Goal: Task Accomplishment & Management: Use online tool/utility

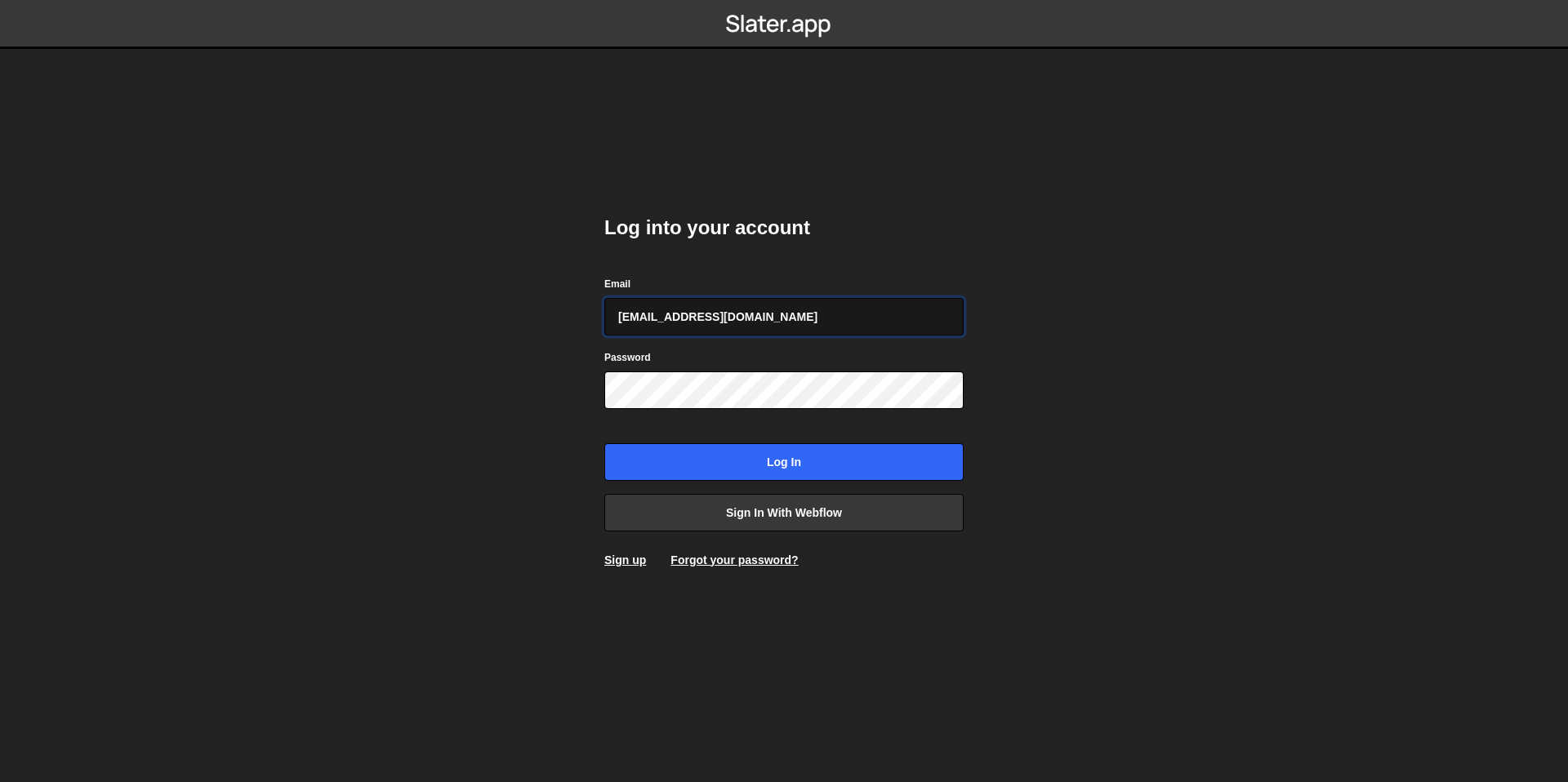
type input "[EMAIL_ADDRESS][DOMAIN_NAME]"
click at [604, 443] on input "Log in" at bounding box center [783, 461] width 359 height 37
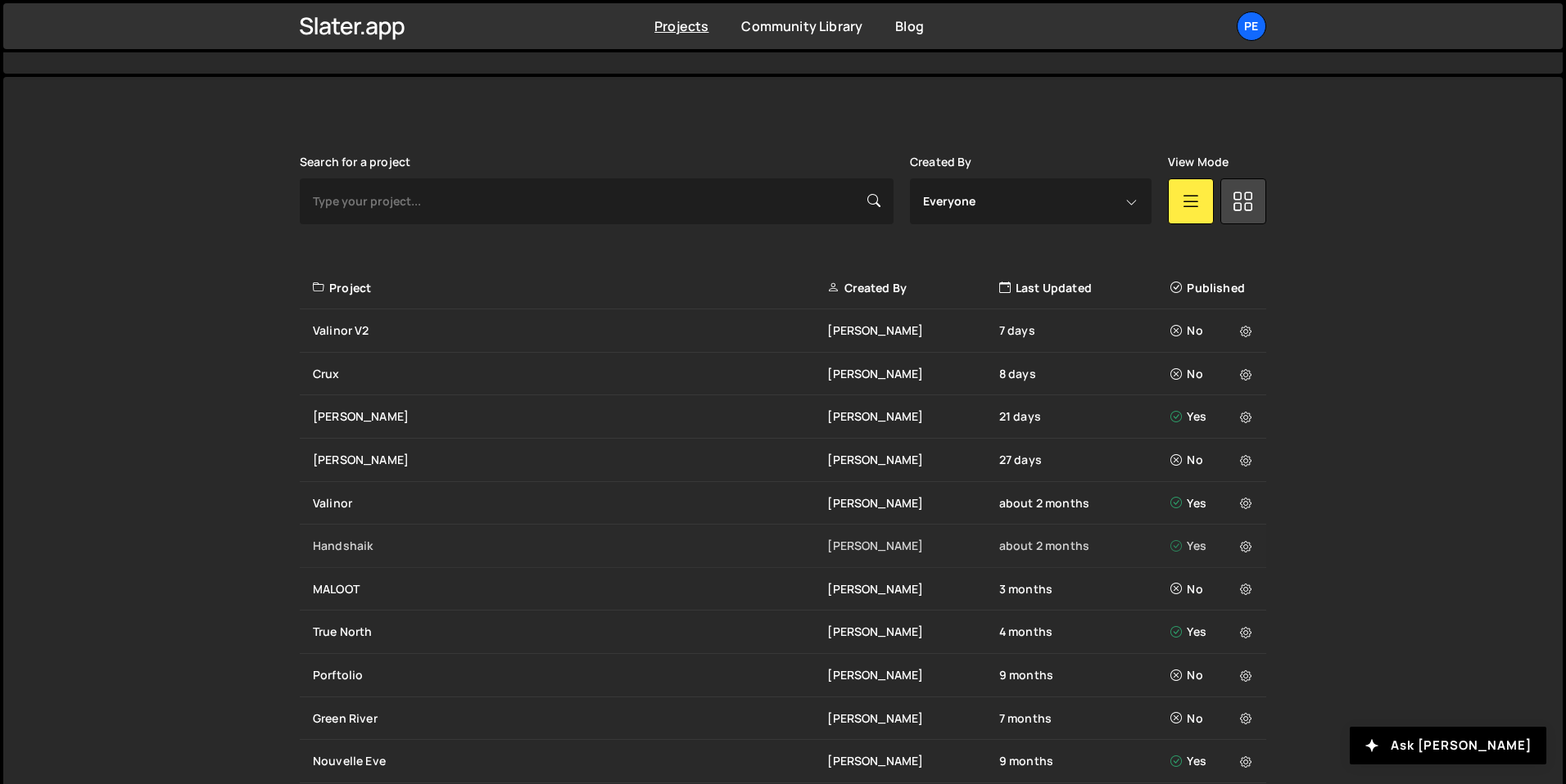
scroll to position [534, 0]
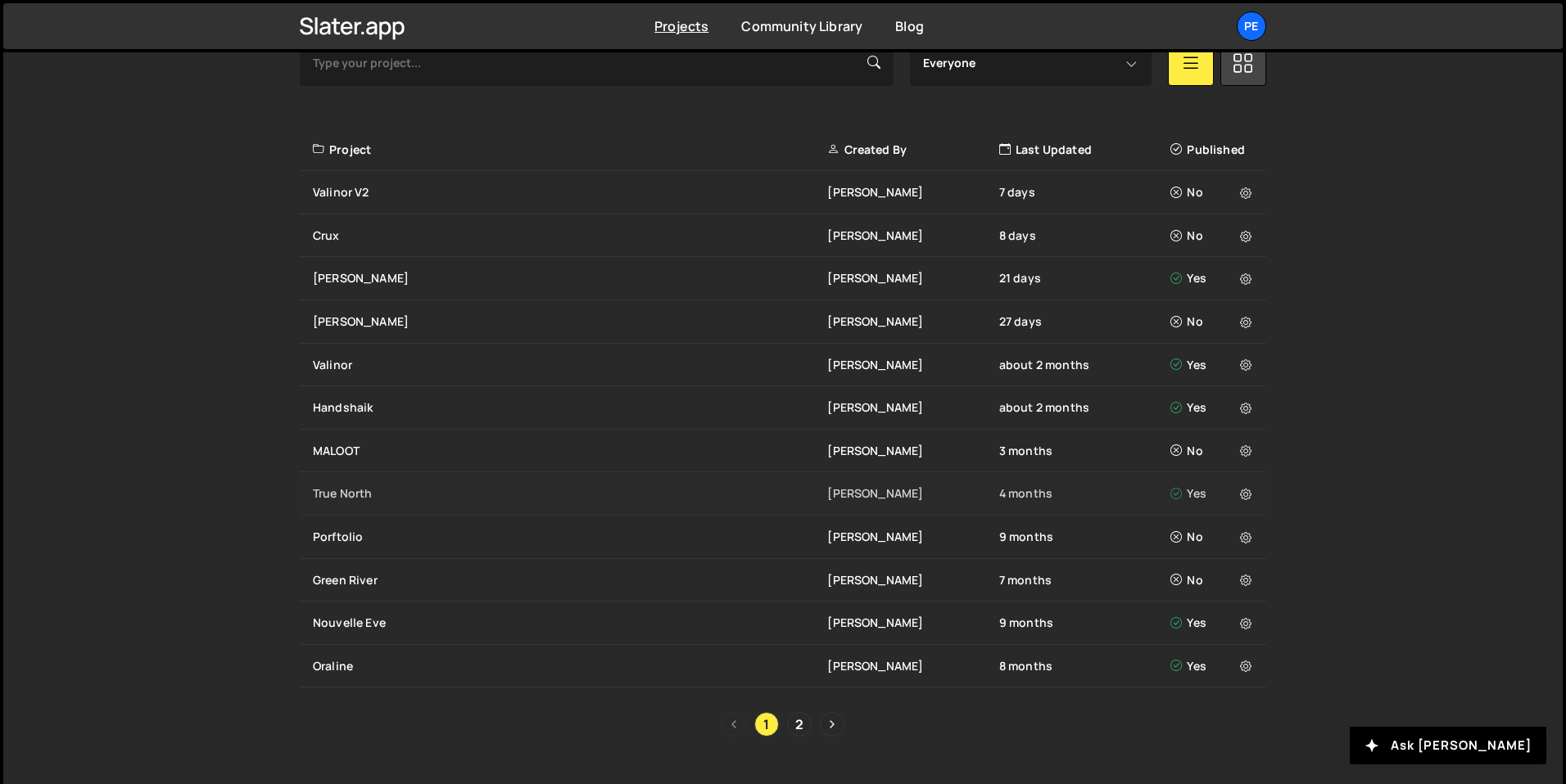
click at [345, 499] on div "True North" at bounding box center [569, 493] width 514 height 16
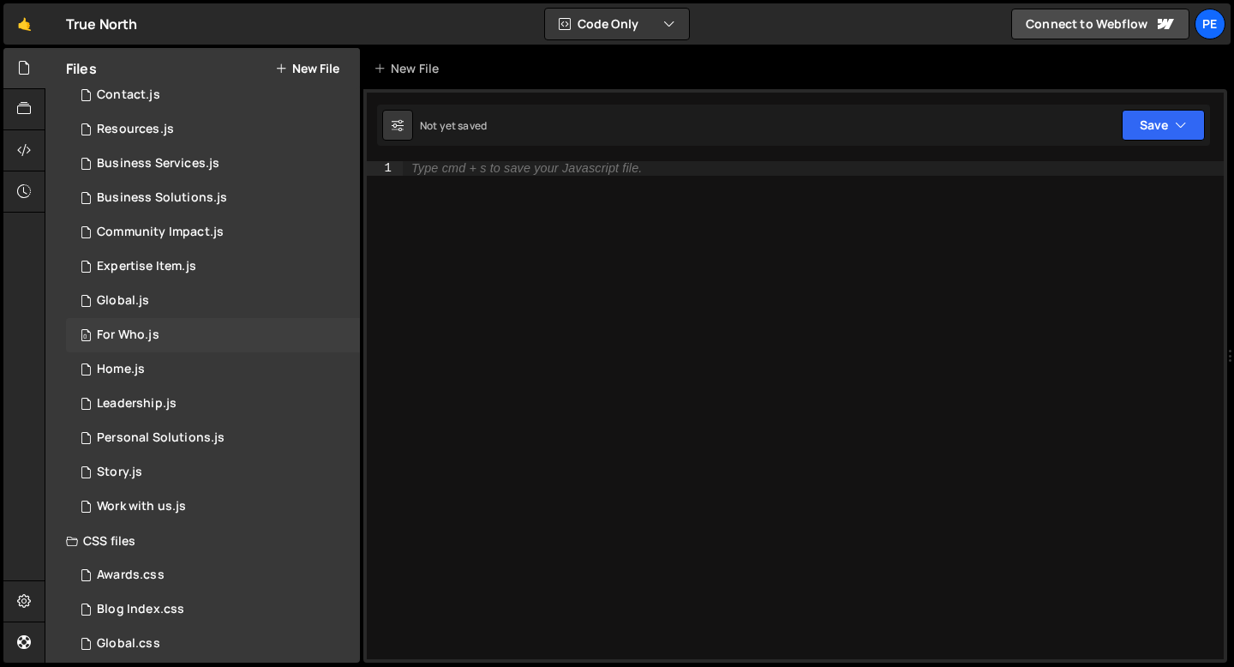
scroll to position [267, 0]
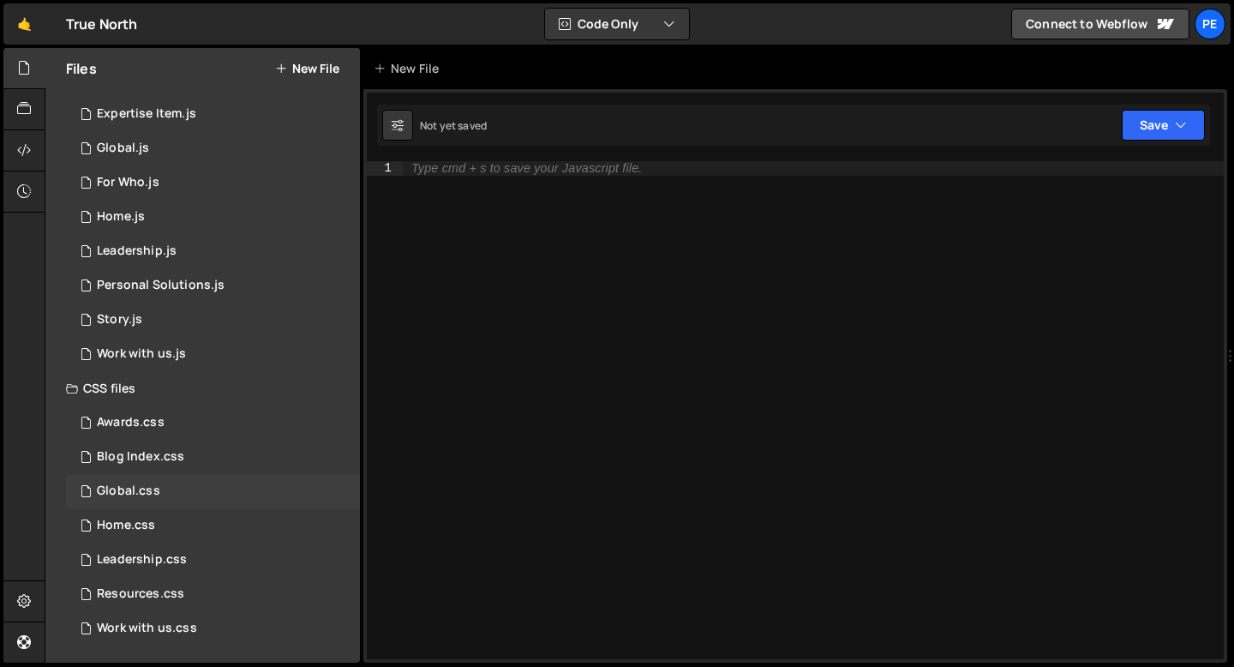
click at [141, 490] on div "Global.css" at bounding box center [128, 490] width 63 height 15
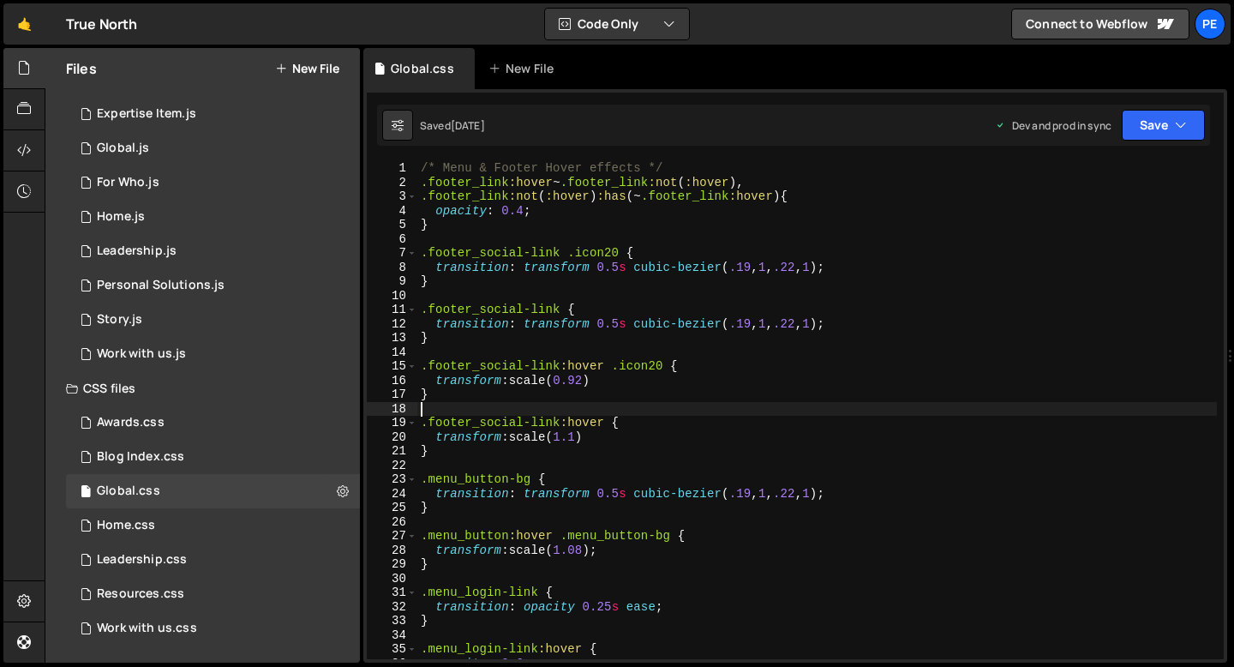
click at [712, 406] on div "/* Menu & Footer Hover effects */ .footer_link :hover ~ .footer_link :not ( :ho…" at bounding box center [817, 424] width 800 height 526
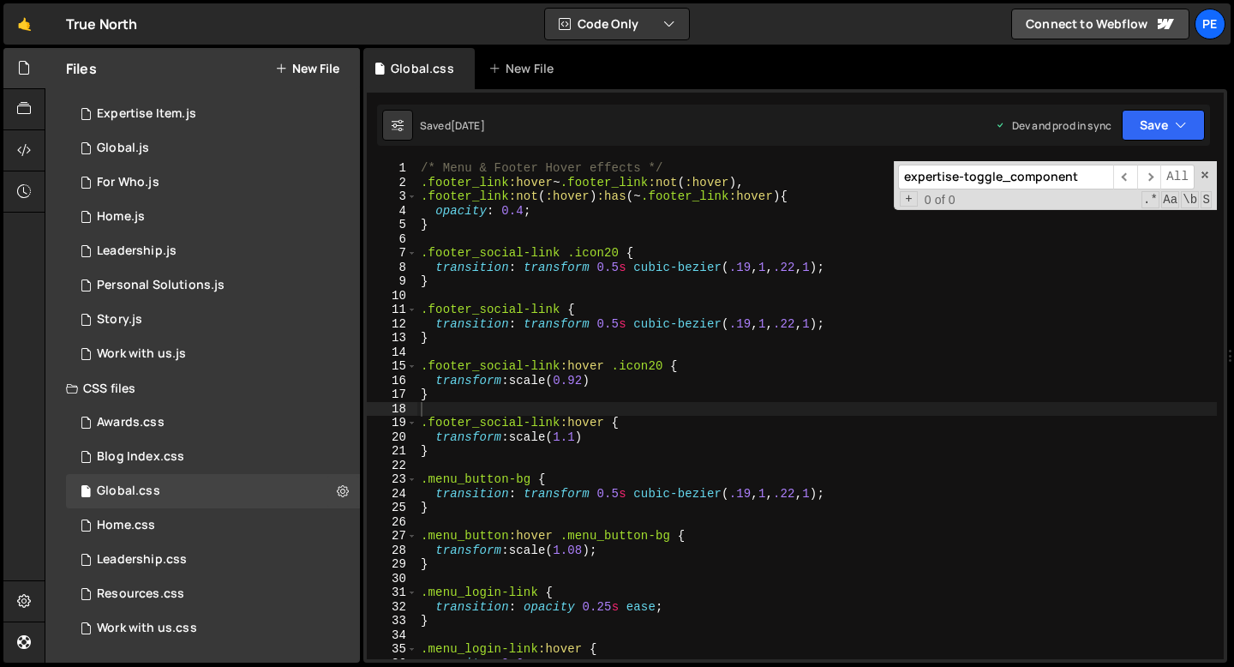
scroll to position [4008, 0]
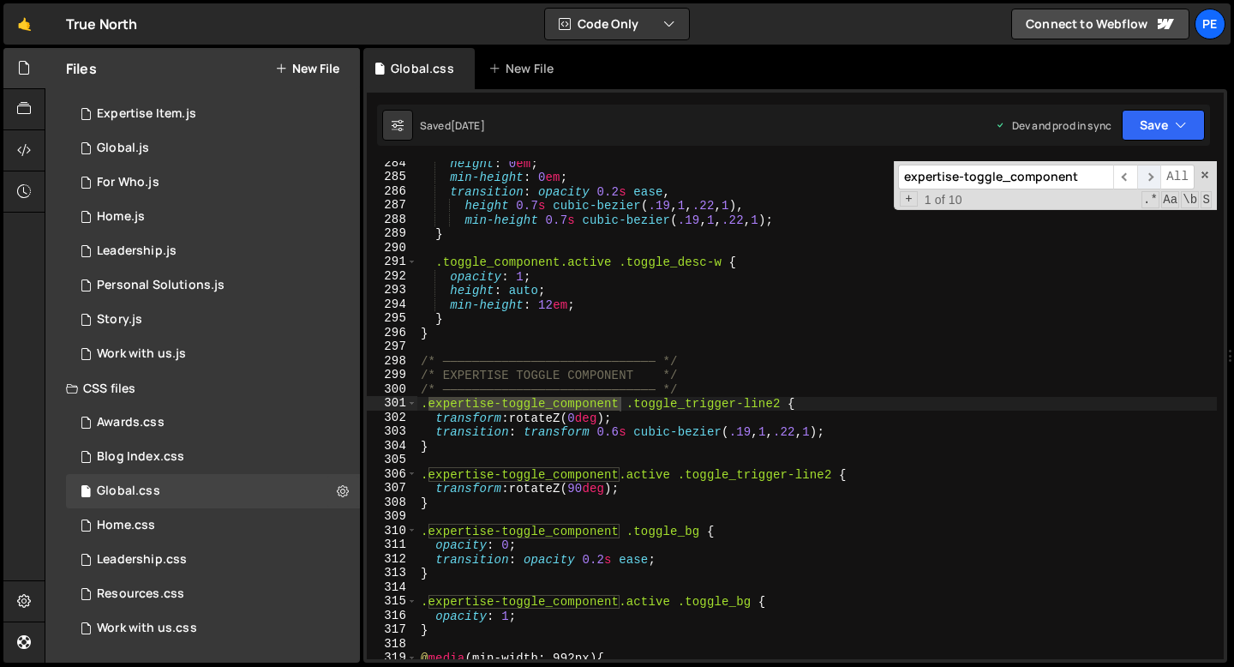
type input "expertise-toggle_component"
click at [1148, 180] on span "​" at bounding box center [1149, 177] width 24 height 25
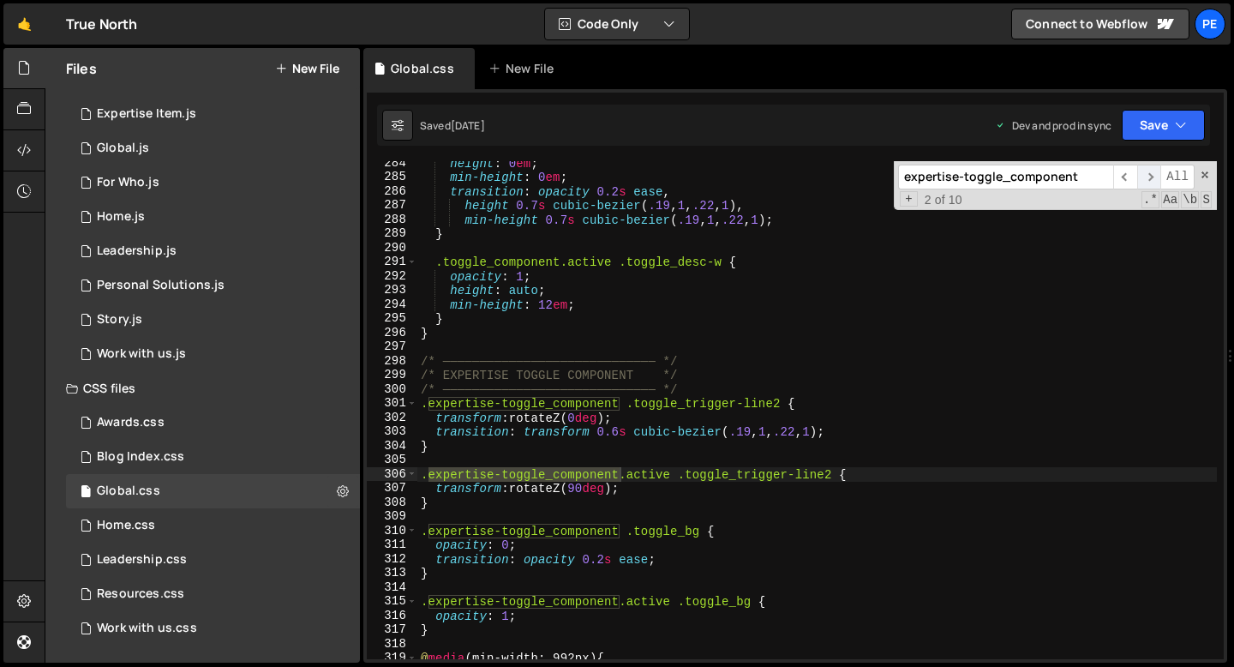
click at [1148, 180] on span "​" at bounding box center [1149, 177] width 24 height 25
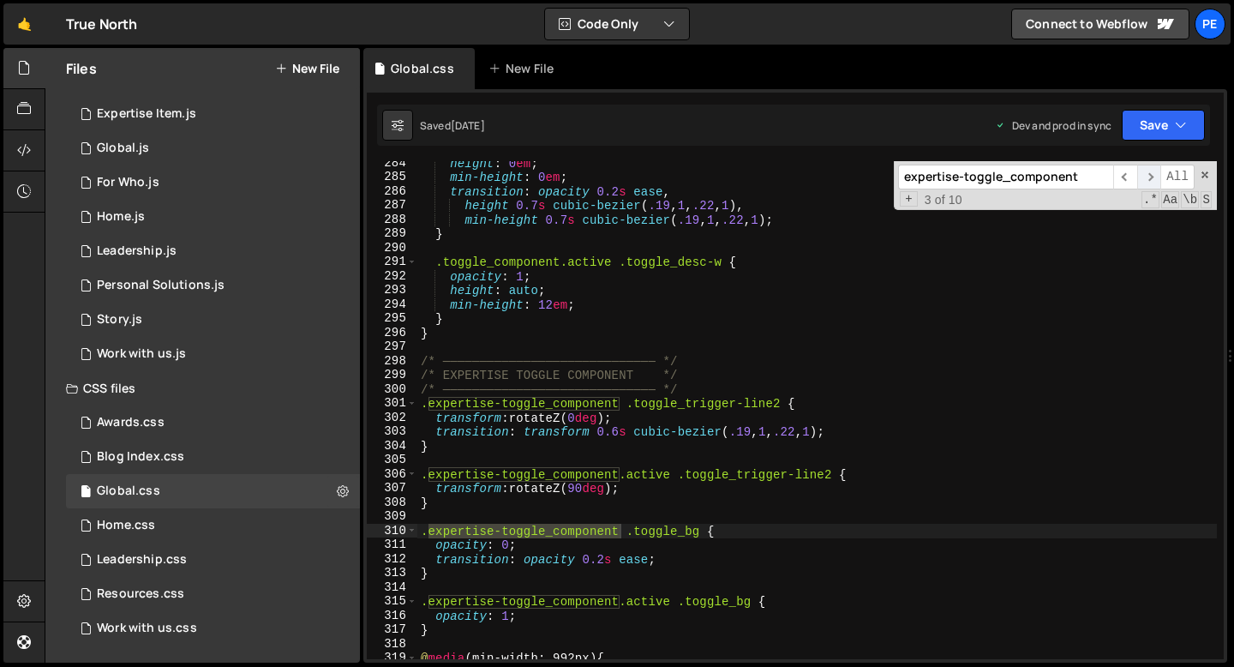
click at [1148, 180] on span "​" at bounding box center [1149, 177] width 24 height 25
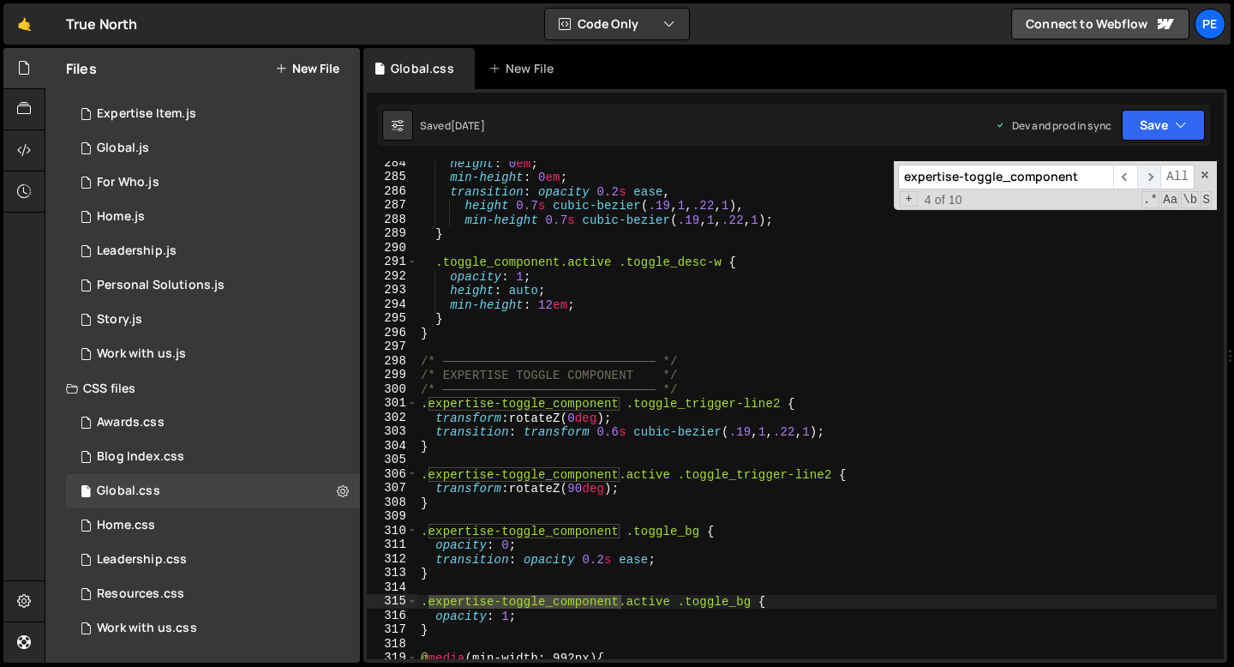
click at [1148, 180] on span "​" at bounding box center [1149, 177] width 24 height 25
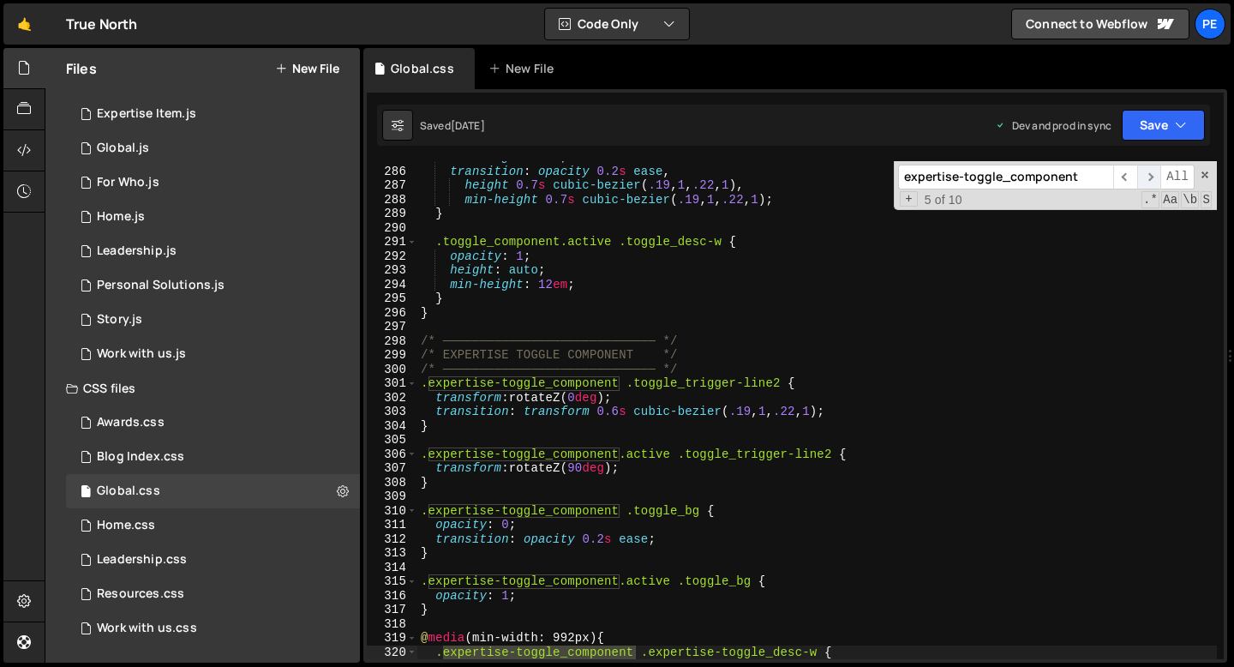
scroll to position [4028, 0]
click at [1148, 179] on span "​" at bounding box center [1149, 177] width 24 height 25
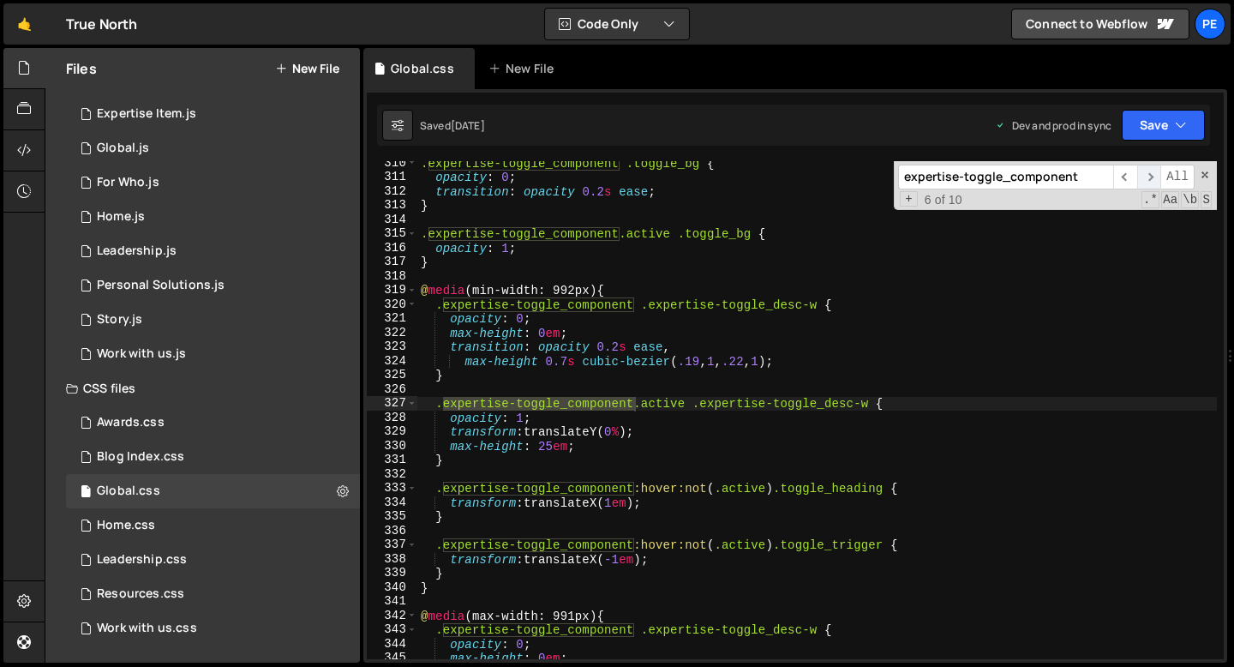
click at [1148, 179] on span "​" at bounding box center [1149, 177] width 24 height 25
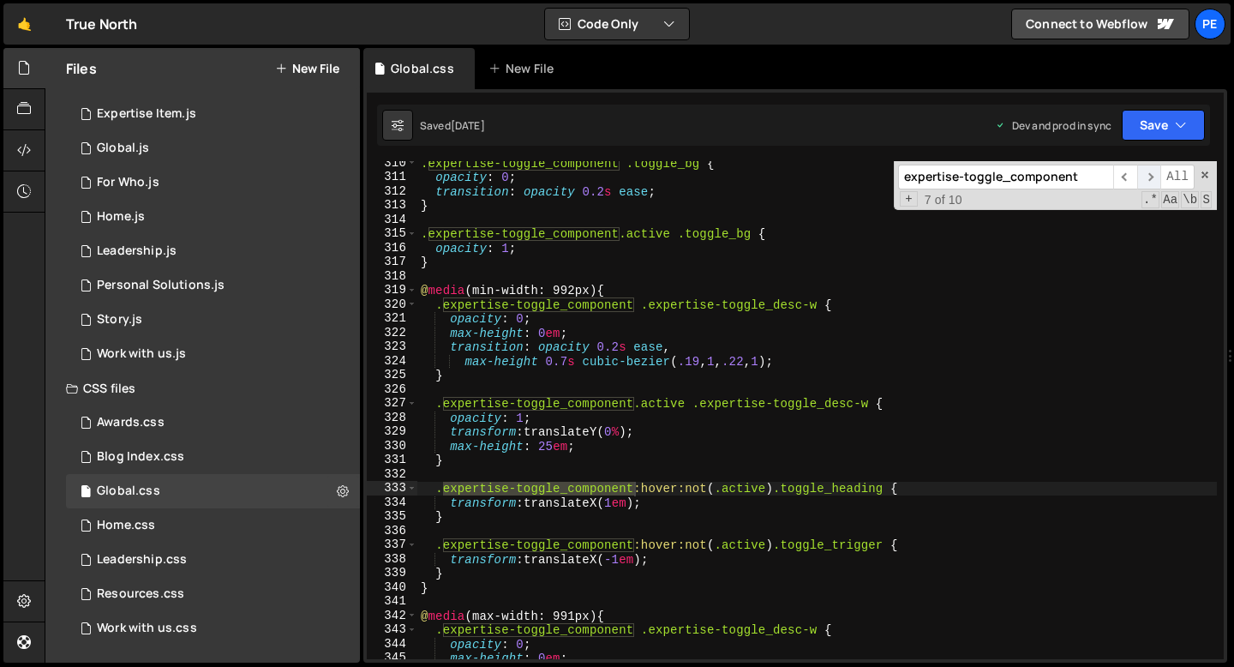
click at [1148, 179] on span "​" at bounding box center [1149, 177] width 24 height 25
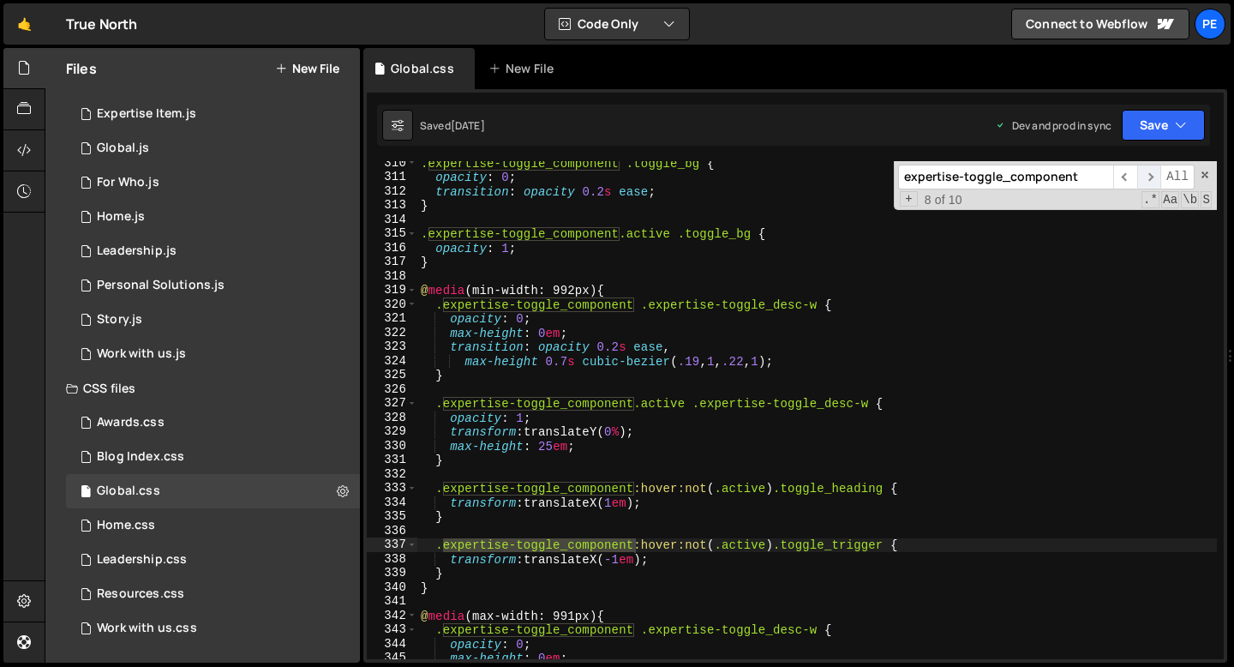
click at [1148, 179] on span "​" at bounding box center [1149, 177] width 24 height 25
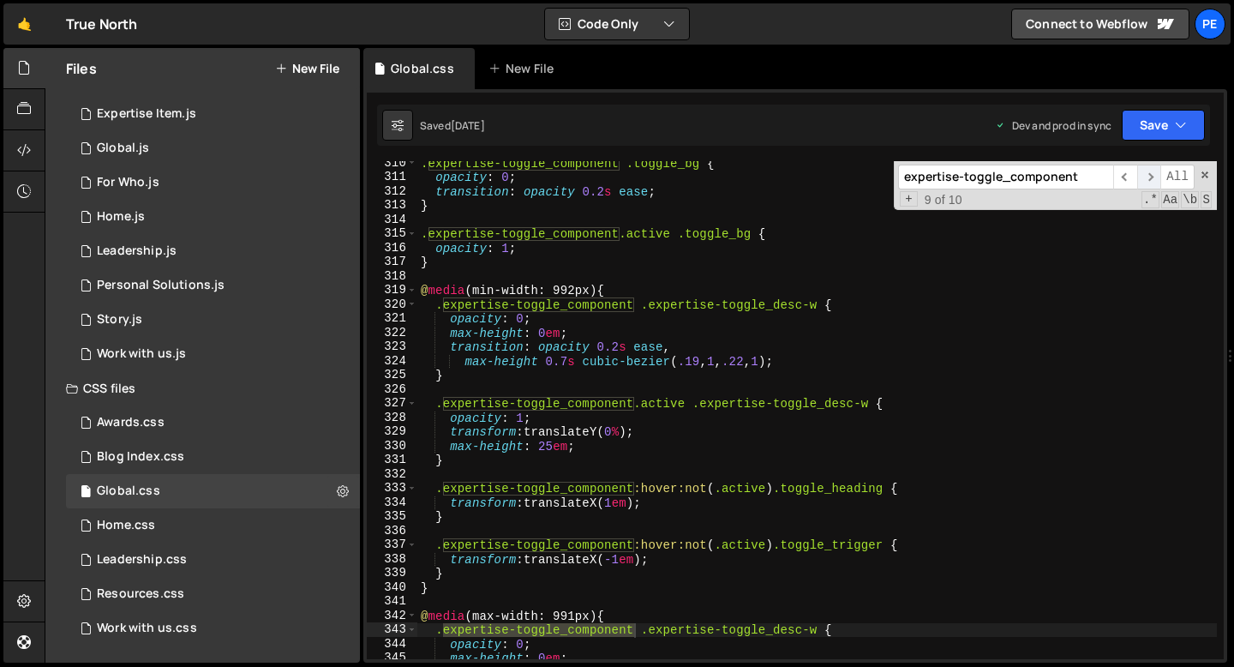
click at [1148, 179] on span "​" at bounding box center [1149, 177] width 24 height 25
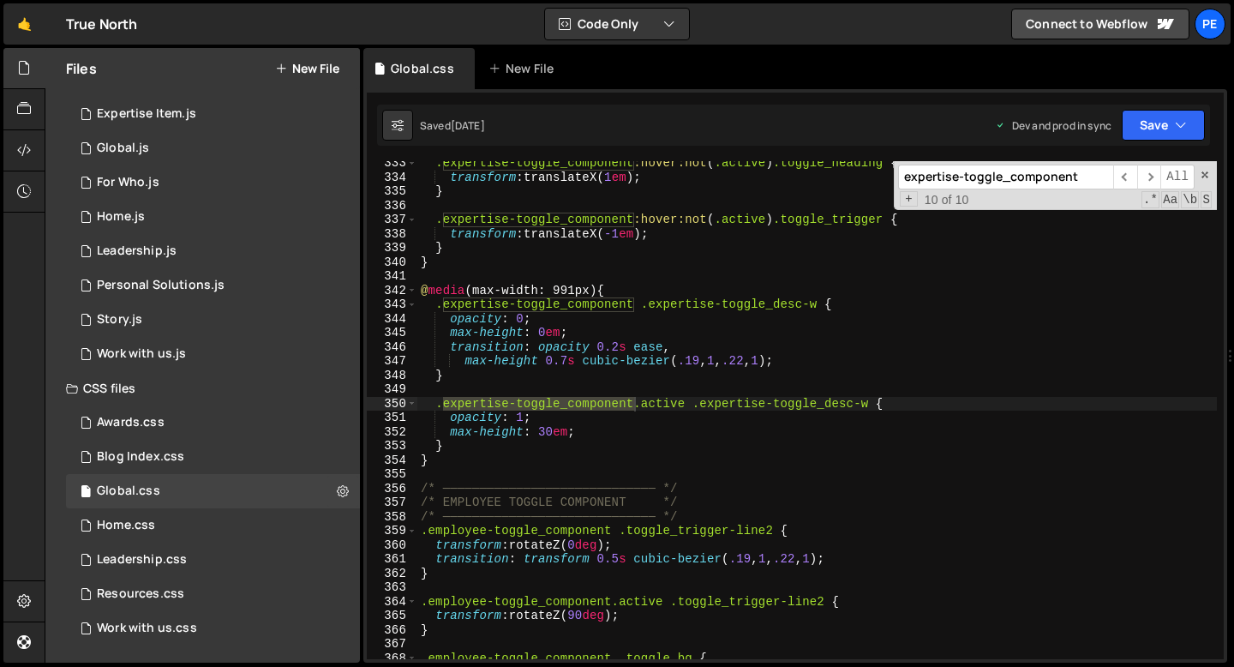
click at [546, 432] on div ".expertise-toggle_component :hover:not ( .active ) .toggle_heading { transform …" at bounding box center [817, 419] width 800 height 526
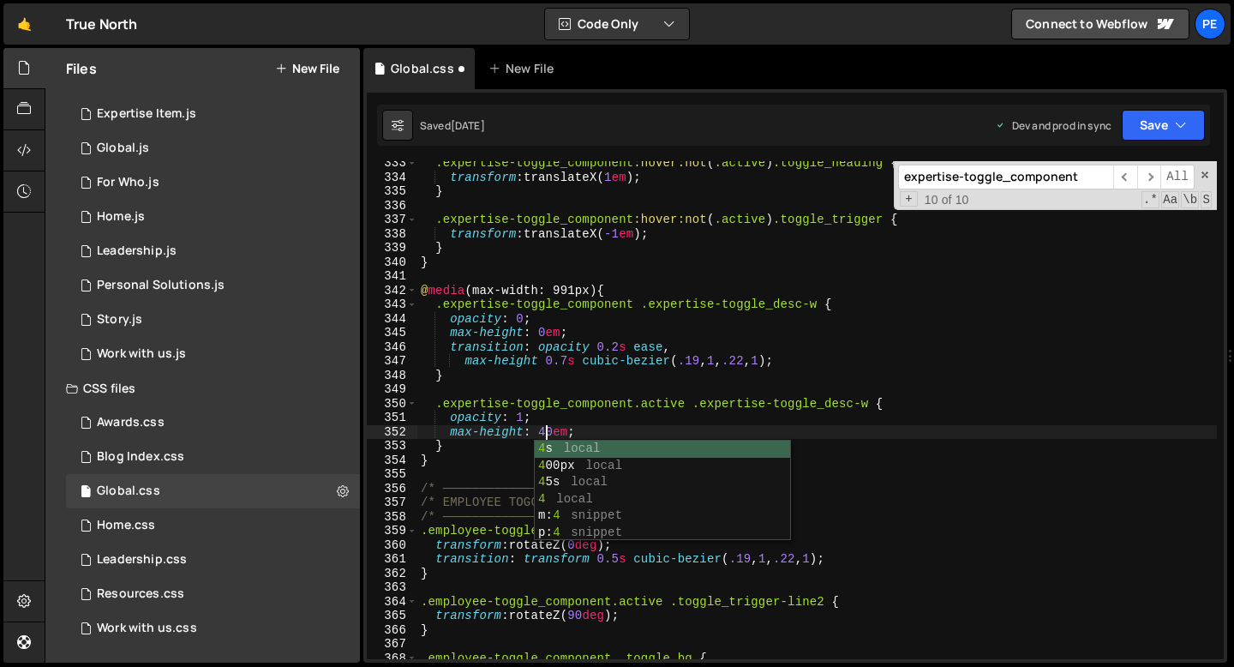
scroll to position [0, 8]
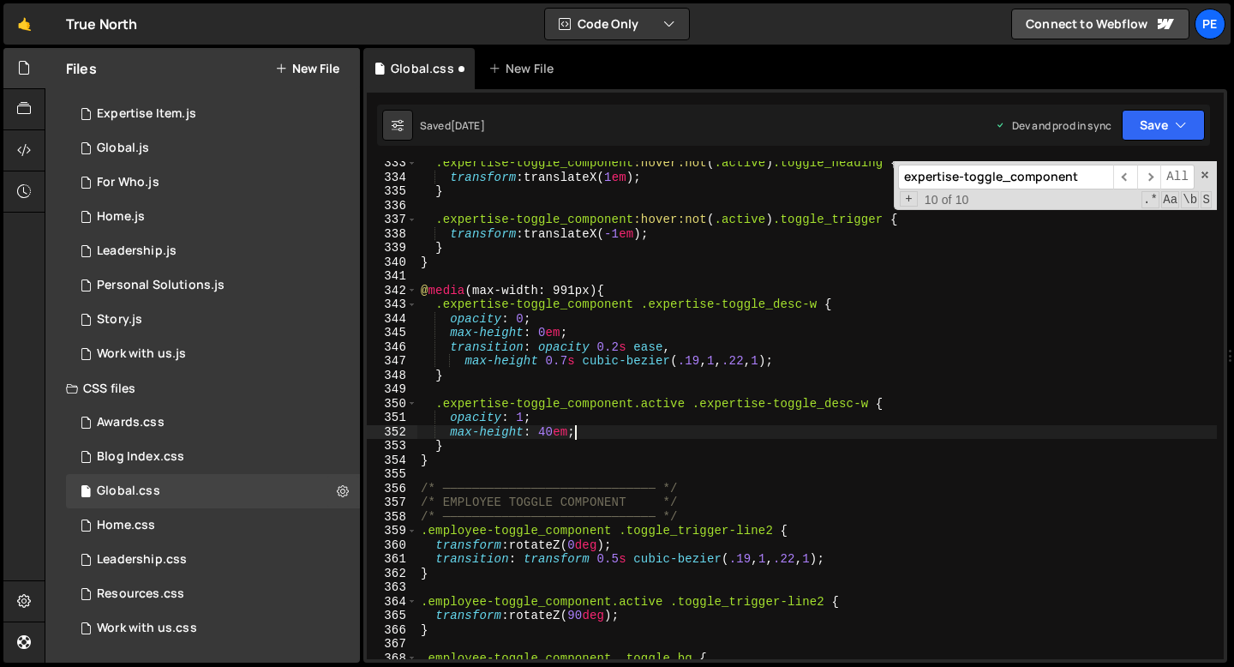
click at [584, 429] on div ".expertise-toggle_component :hover:not ( .active ) .toggle_heading { transform …" at bounding box center [817, 419] width 800 height 526
click at [583, 442] on div ".expertise-toggle_component :hover:not ( .active ) .toggle_heading { transform …" at bounding box center [817, 419] width 800 height 526
type textarea "}"
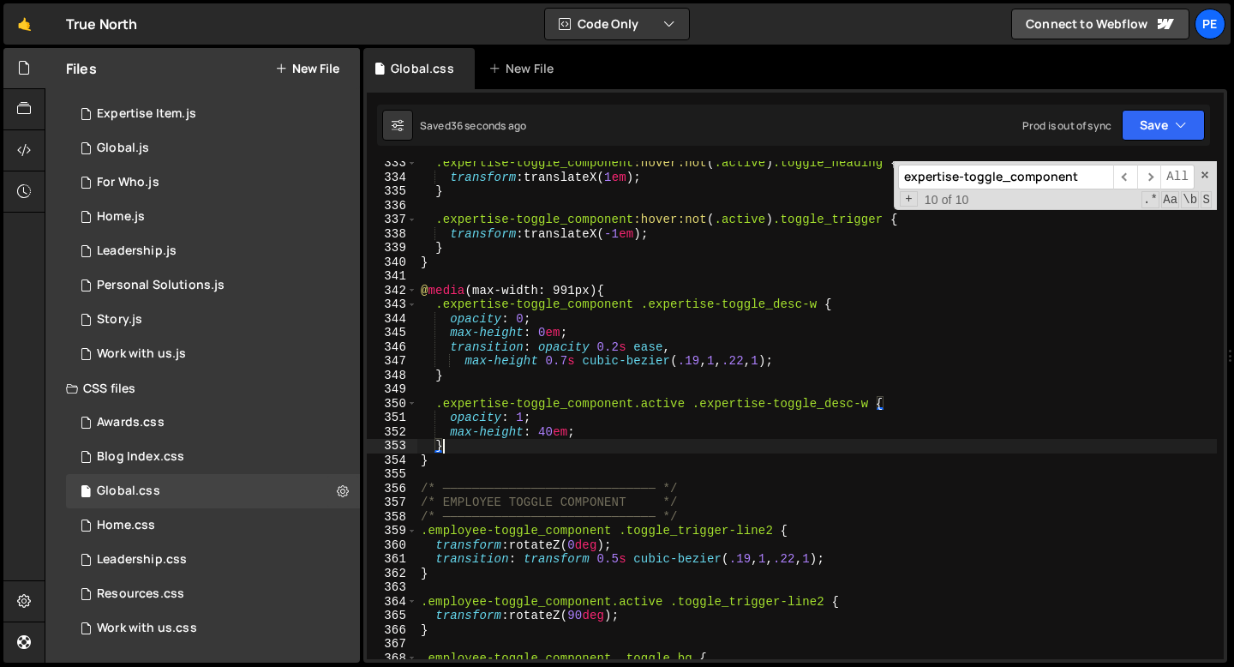
scroll to position [0, 1]
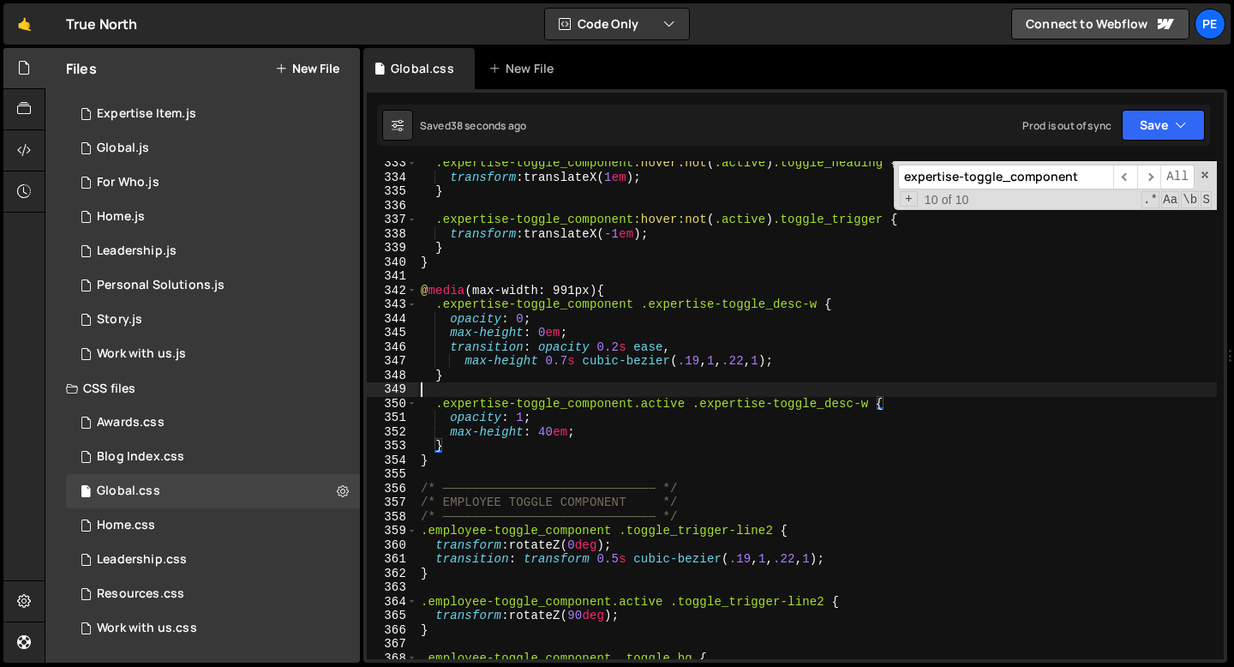
click at [531, 387] on div ".expertise-toggle_component :hover:not ( .active ) .toggle_heading { transform …" at bounding box center [817, 419] width 800 height 526
click at [522, 380] on div ".expertise-toggle_component :hover:not ( .active ) .toggle_heading { transform …" at bounding box center [817, 419] width 800 height 526
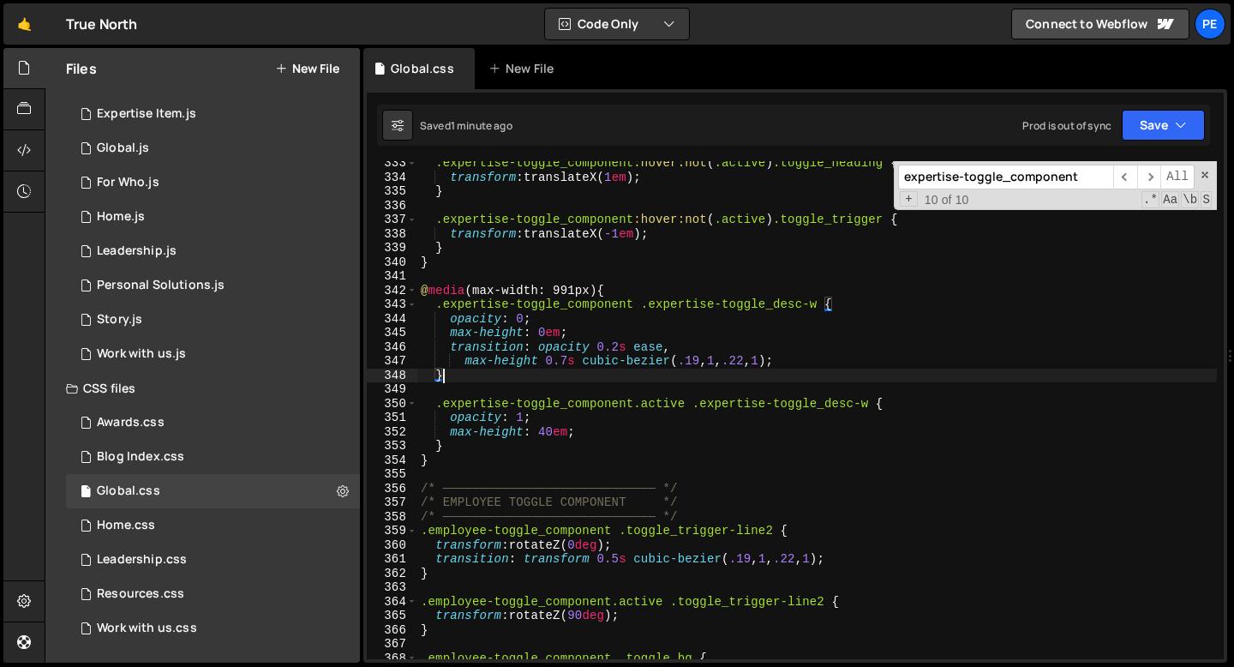
click at [549, 434] on div ".expertise-toggle_component :hover:not ( .active ) .toggle_heading { transform …" at bounding box center [817, 419] width 800 height 526
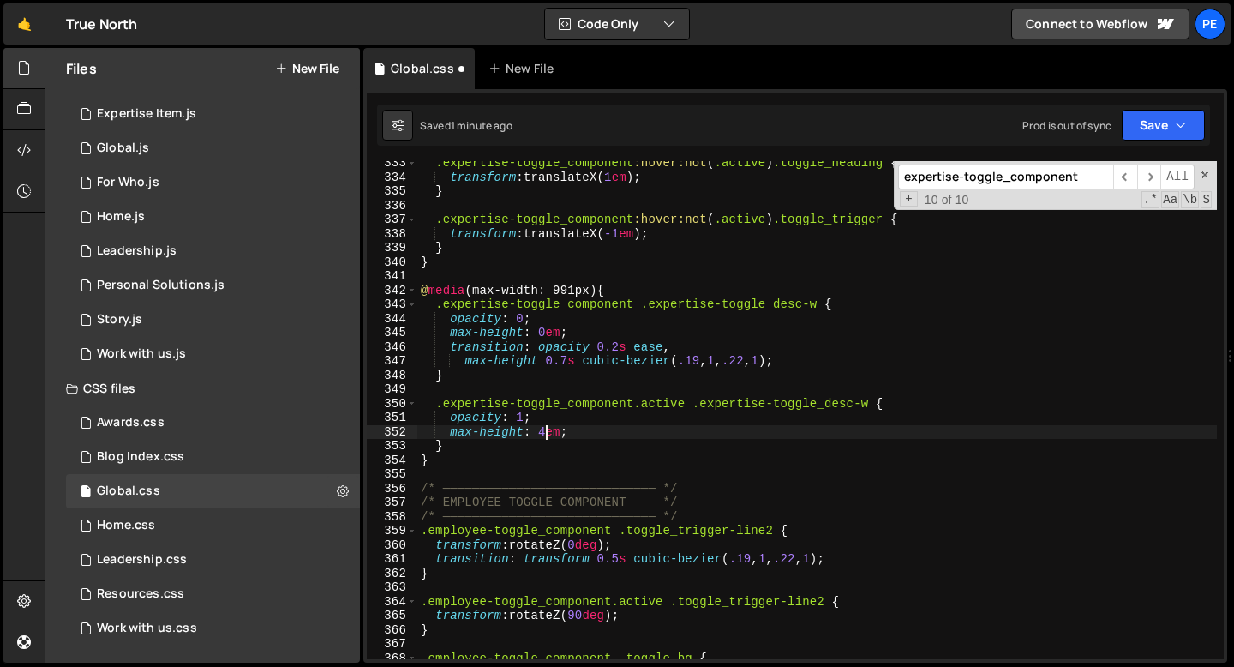
scroll to position [0, 9]
type textarea "max-height: 45em;"
